Goal: Check status: Check status

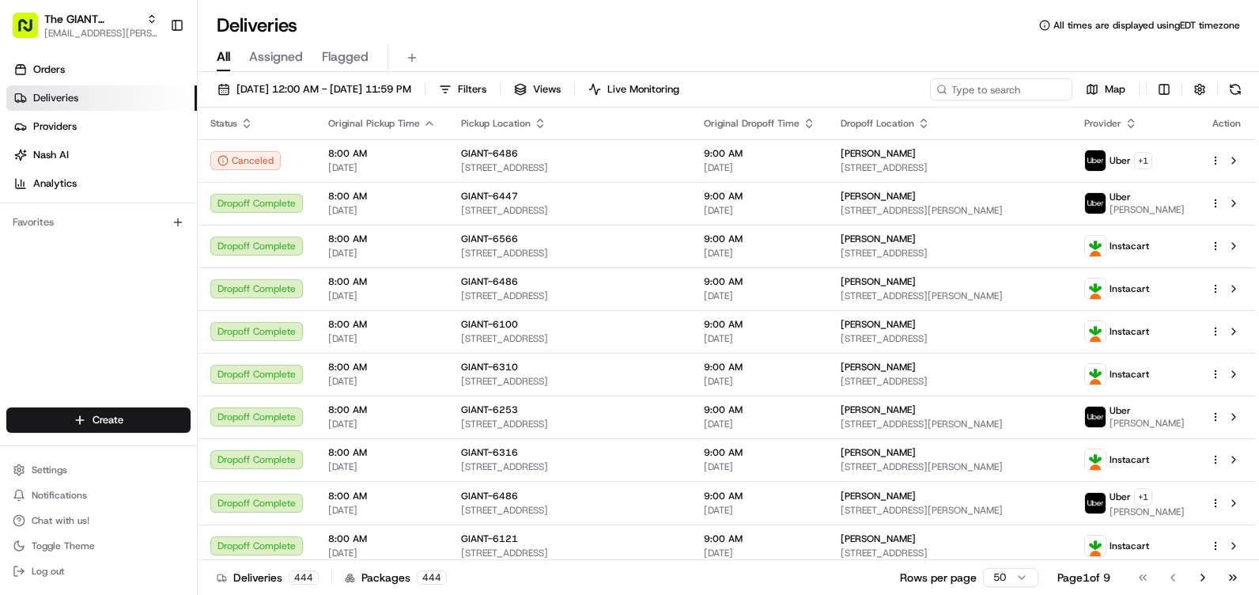
click at [562, 81] on div "[DATE] 12:00 AM - [DATE] 11:59 PM Filters Views Live Monitoring" at bounding box center [448, 89] width 476 height 22
click at [561, 81] on div "[DATE] 12:00 AM - [DATE] 11:59 PM Filters Views Live Monitoring" at bounding box center [448, 89] width 476 height 22
click at [559, 82] on div "[DATE] 12:00 AM - [DATE] 11:59 PM Filters Views Live Monitoring" at bounding box center [448, 89] width 476 height 22
click at [493, 84] on button "Filters" at bounding box center [463, 89] width 62 height 22
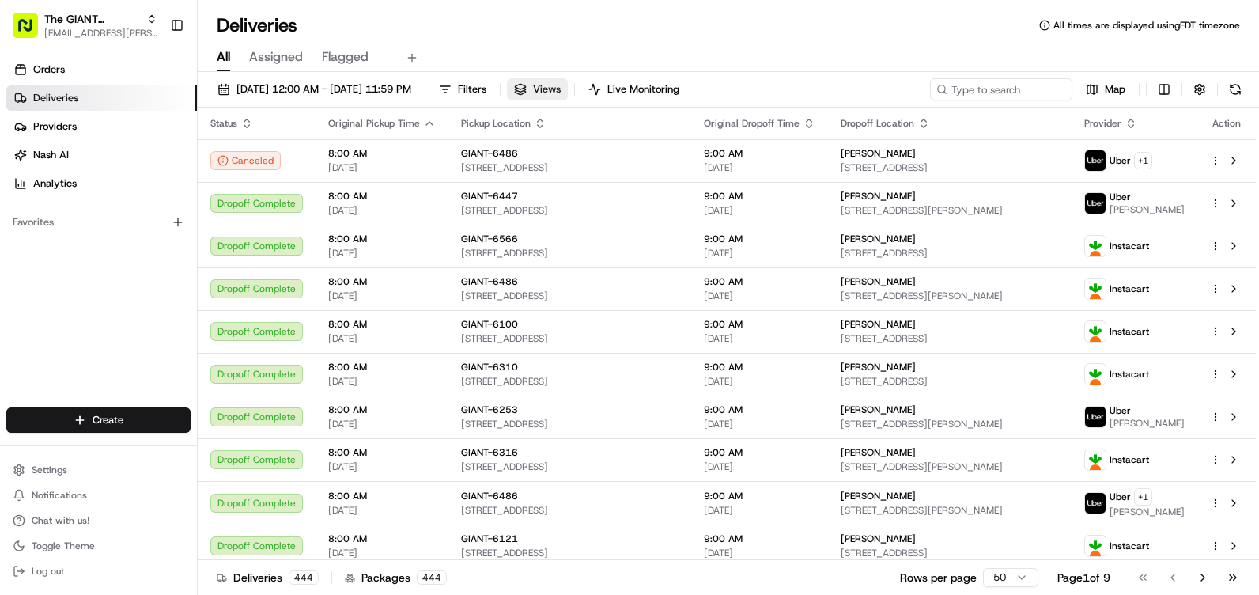
click at [493, 85] on button "Filters" at bounding box center [463, 89] width 62 height 22
click at [486, 92] on span "Filters" at bounding box center [472, 89] width 28 height 14
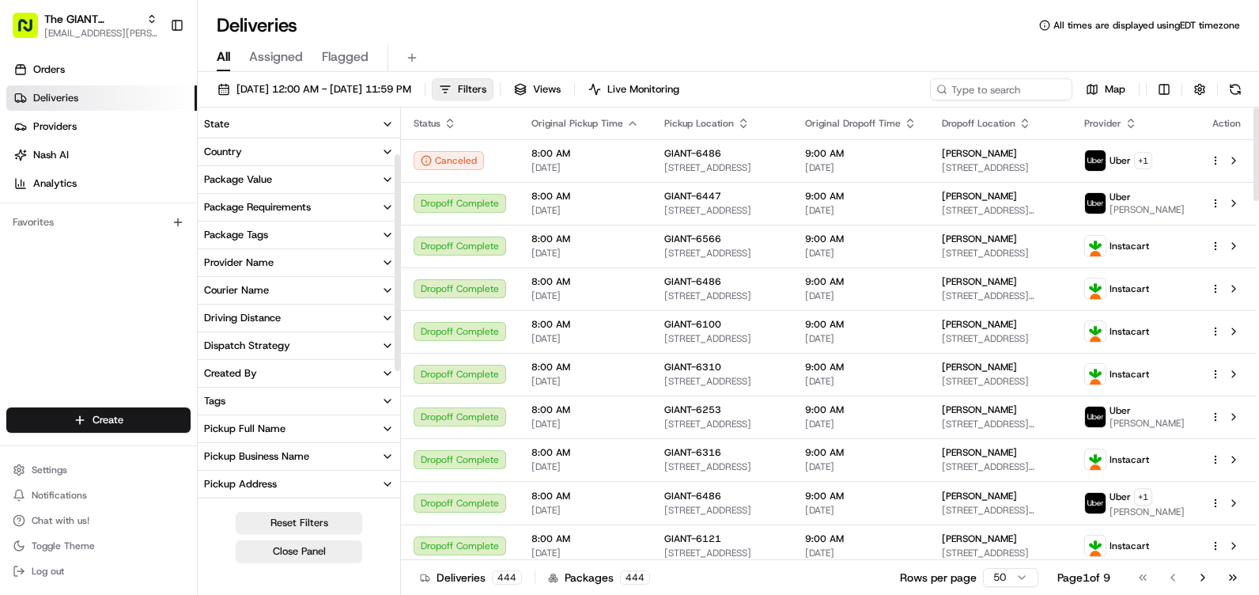
scroll to position [79, 0]
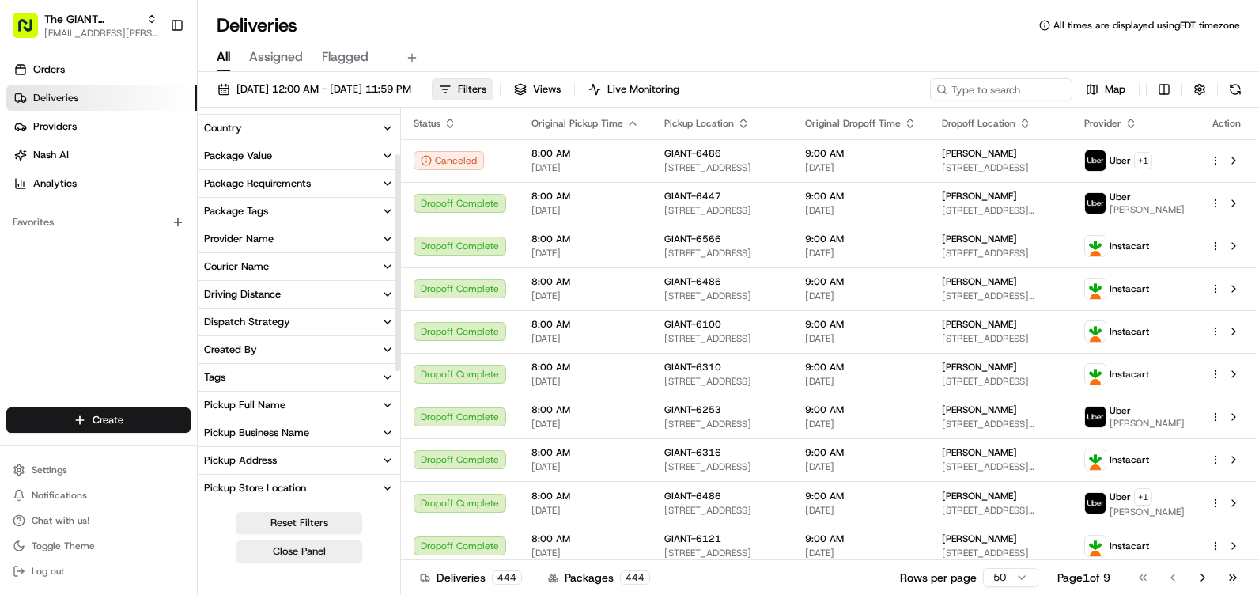
click at [291, 480] on button "Pickup Store Location" at bounding box center [299, 488] width 202 height 27
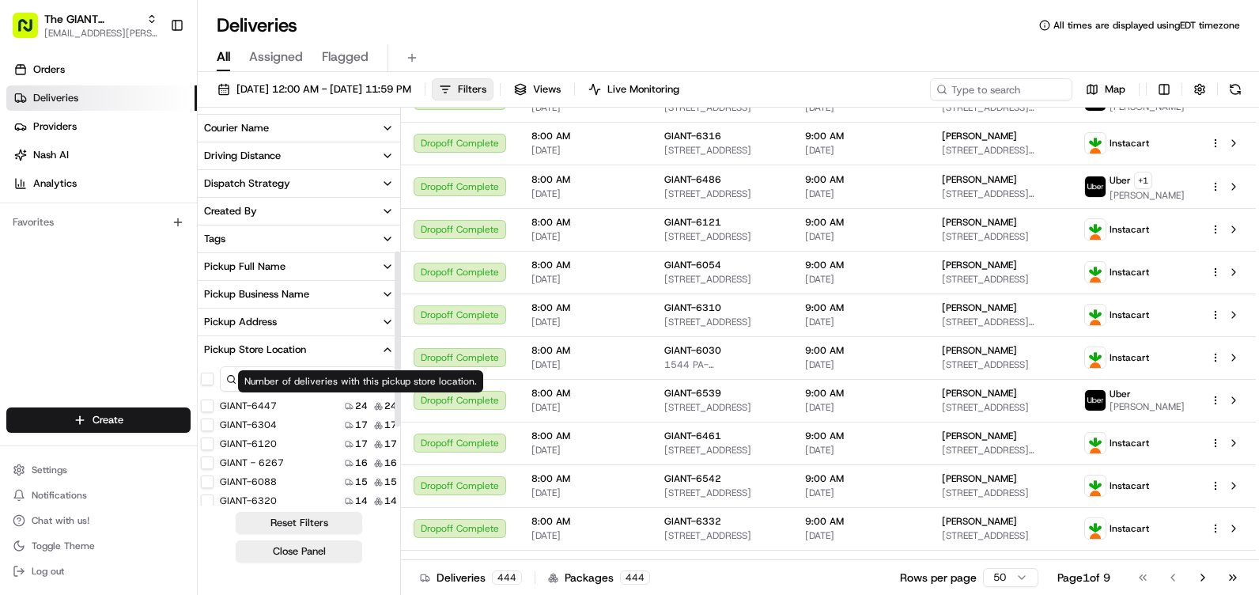
scroll to position [316, 0]
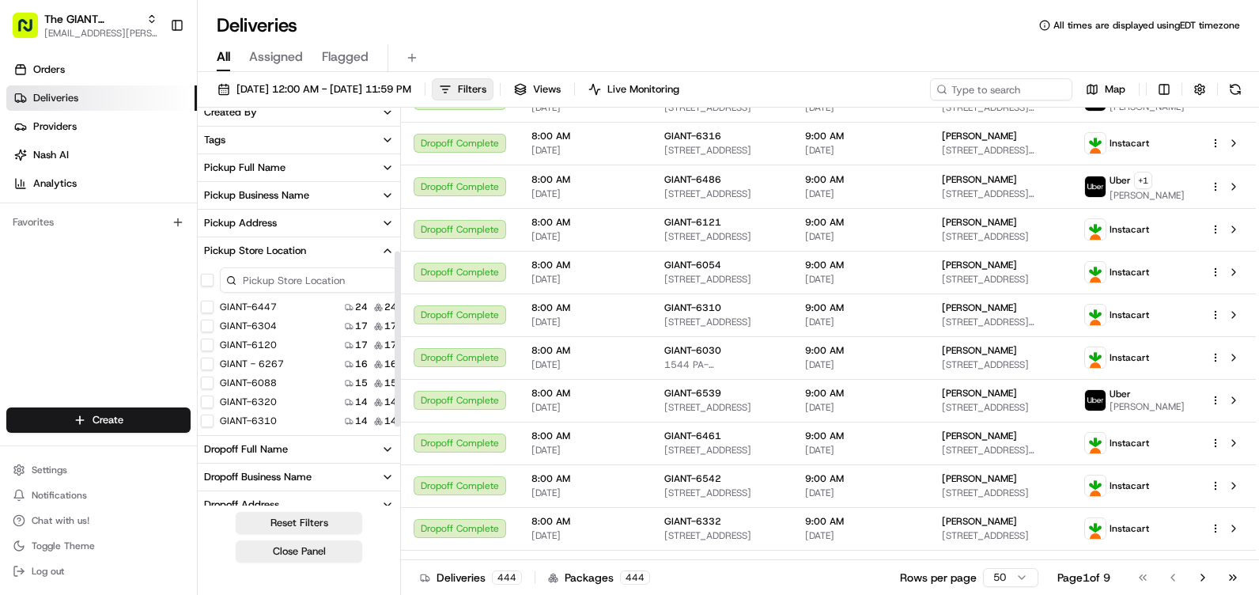
click at [263, 274] on input at bounding box center [308, 279] width 177 height 25
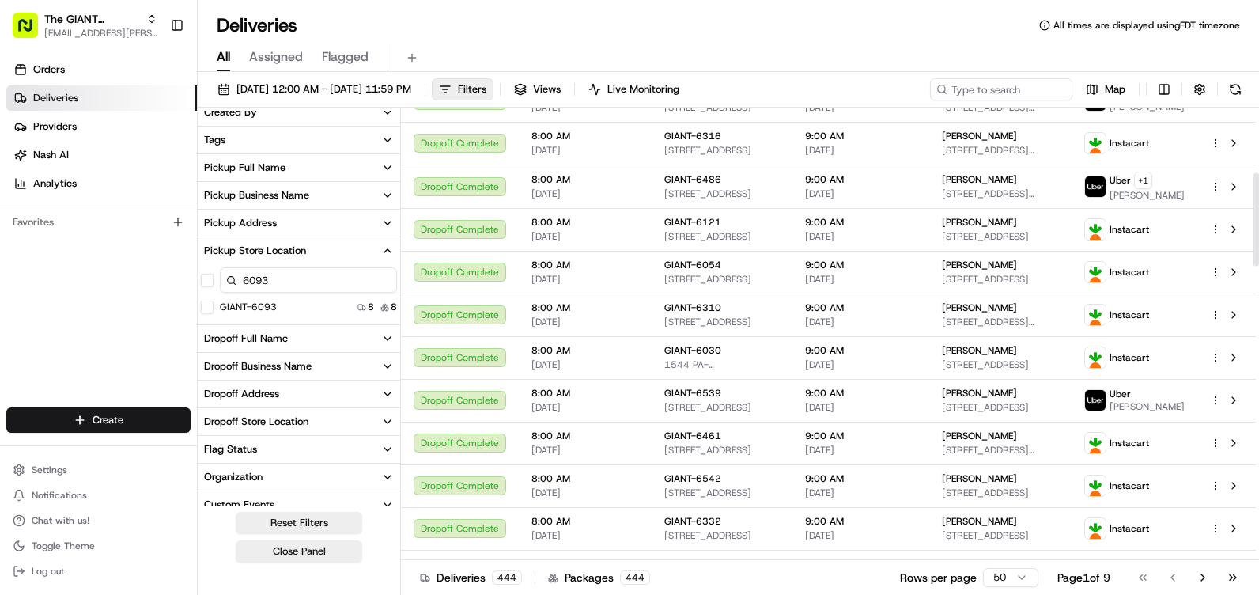
type input "6093"
click at [338, 313] on div "GIANT-6093 8 8" at bounding box center [299, 307] width 202 height 16
click at [308, 302] on div "GIANT-6093 8 8" at bounding box center [299, 307] width 202 height 16
click at [266, 308] on label "GIANT-6093" at bounding box center [248, 307] width 57 height 13
click at [214, 308] on button "GIANT-6093" at bounding box center [207, 307] width 13 height 13
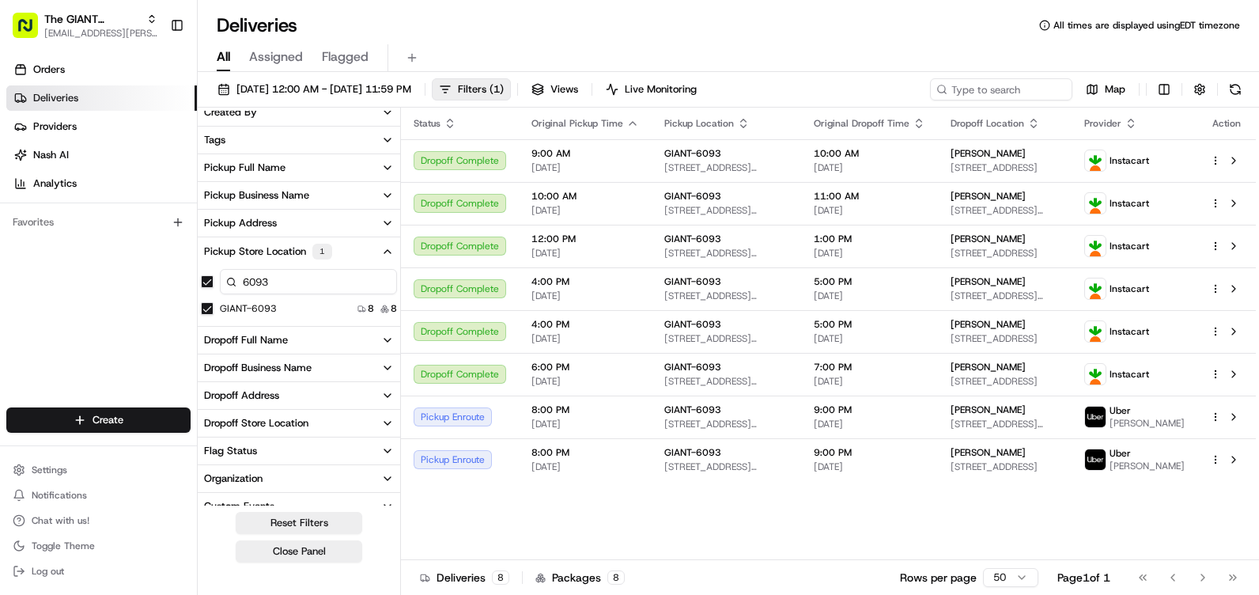
click at [556, 468] on span "[DATE]" at bounding box center [585, 466] width 108 height 13
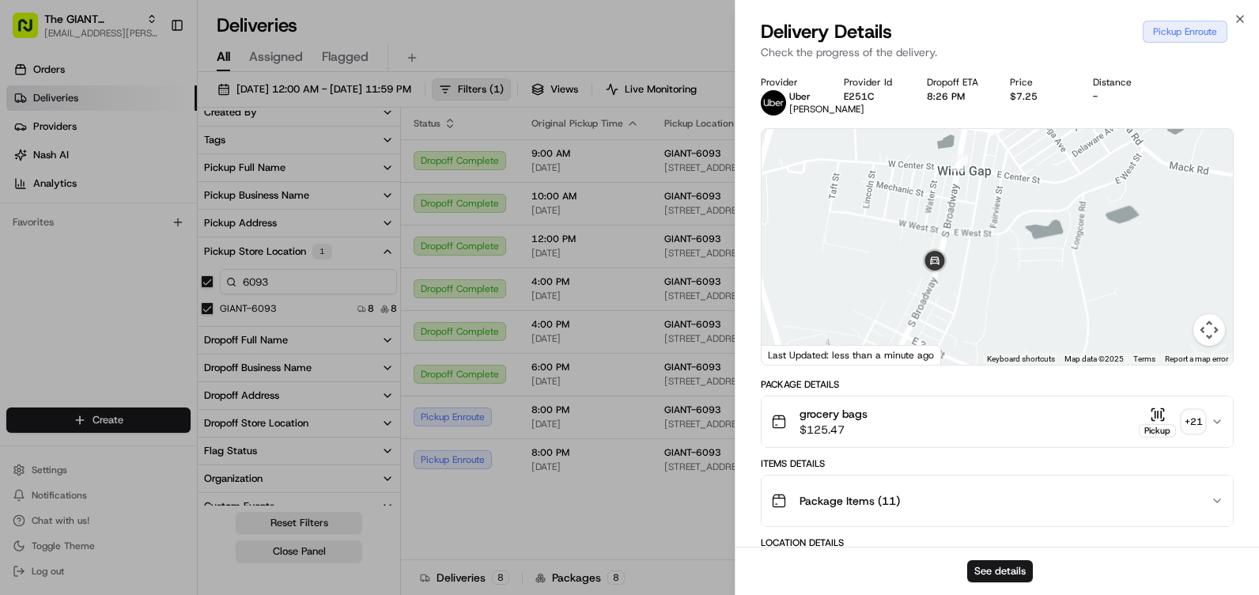
drag, startPoint x: 959, startPoint y: 215, endPoint x: 959, endPoint y: 344, distance: 128.9
click at [959, 344] on div at bounding box center [997, 247] width 471 height 236
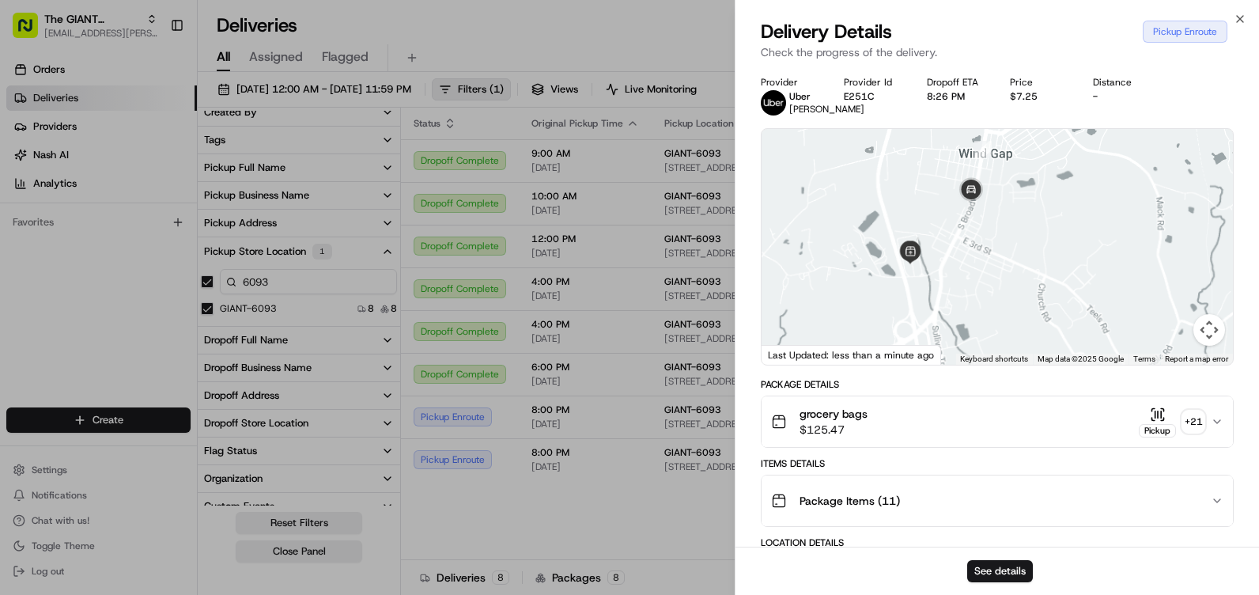
drag, startPoint x: 900, startPoint y: 341, endPoint x: 938, endPoint y: 252, distance: 96.4
click at [938, 252] on div at bounding box center [997, 247] width 471 height 236
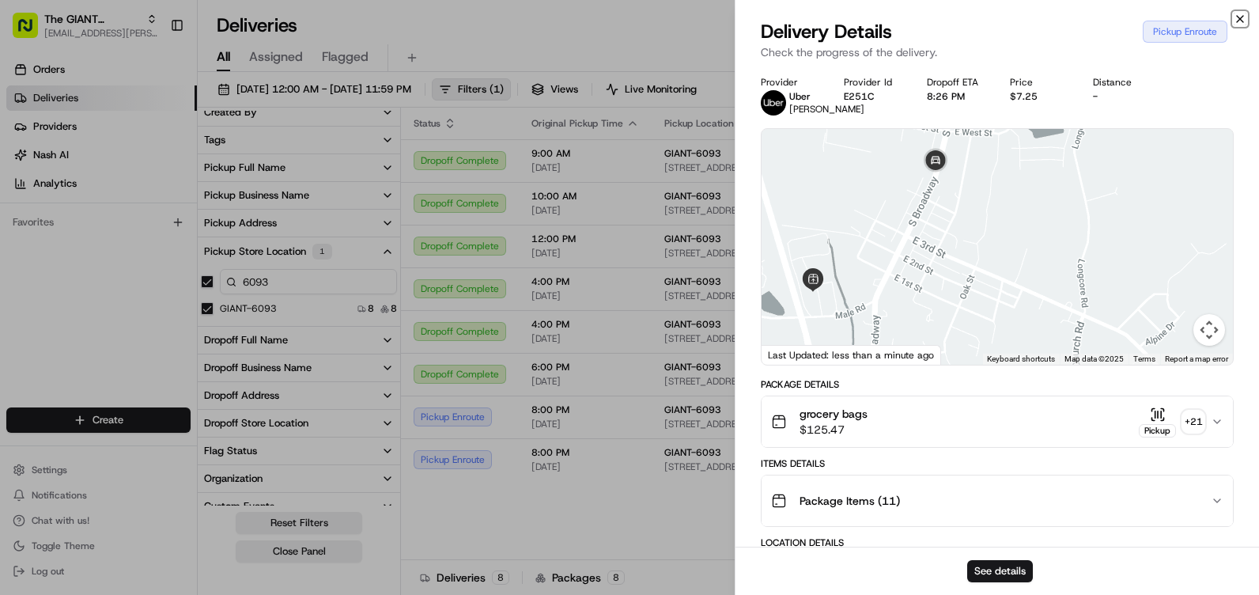
click at [1235, 13] on icon "button" at bounding box center [1240, 19] width 13 height 13
